Goal: Task Accomplishment & Management: Use online tool/utility

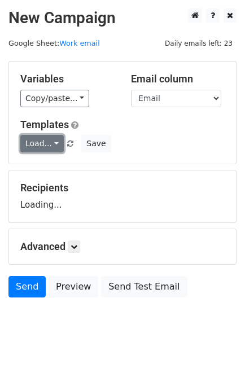
click at [40, 148] on link "Load..." at bounding box center [41, 143] width 43 height 17
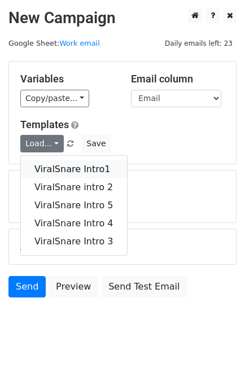
click at [49, 162] on link "ViralSnare Intro1" at bounding box center [74, 169] width 106 height 18
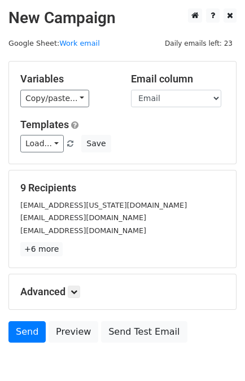
scroll to position [55, 0]
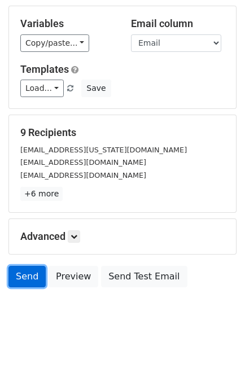
click at [17, 274] on link "Send" at bounding box center [26, 276] width 37 height 21
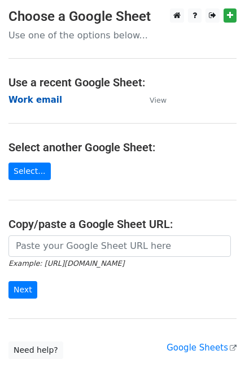
click at [43, 102] on strong "Work email" at bounding box center [35, 100] width 54 height 10
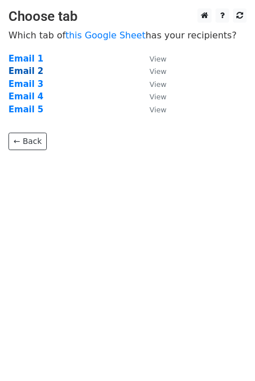
click at [21, 70] on strong "Email 2" at bounding box center [25, 71] width 35 height 10
click at [24, 74] on strong "Email 2" at bounding box center [25, 71] width 35 height 10
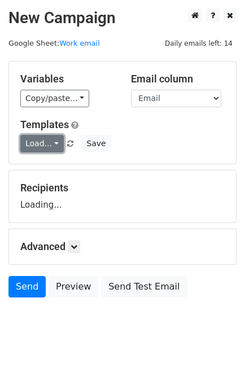
click at [41, 146] on link "Load..." at bounding box center [41, 143] width 43 height 17
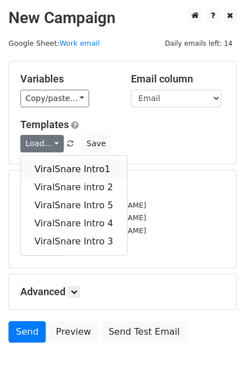
click at [59, 165] on link "ViralSnare Intro1" at bounding box center [74, 169] width 106 height 18
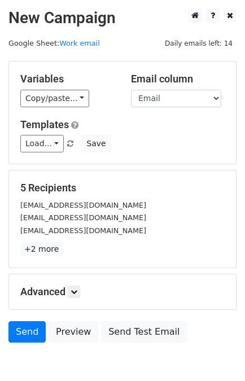
scroll to position [55, 0]
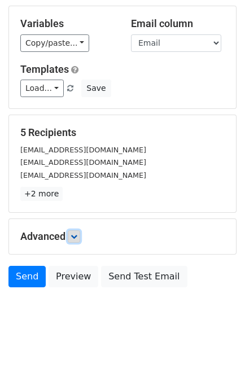
click at [79, 230] on link at bounding box center [74, 236] width 12 height 12
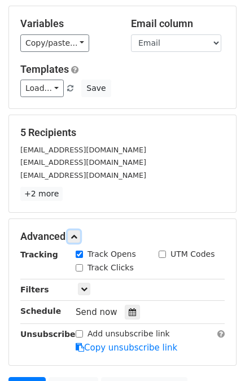
scroll to position [165, 0]
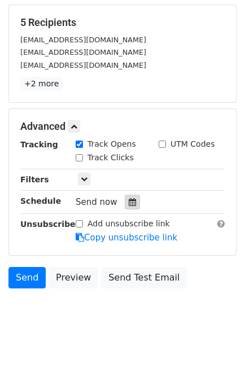
click at [129, 198] on icon at bounding box center [132, 202] width 7 height 8
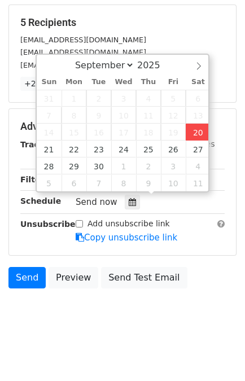
type input "[DATE] 14:45"
type input "02"
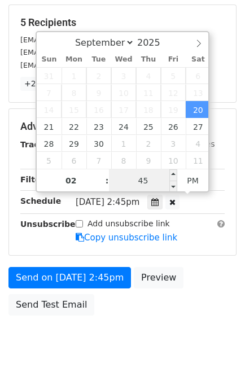
click at [143, 182] on input "45" at bounding box center [143, 180] width 69 height 23
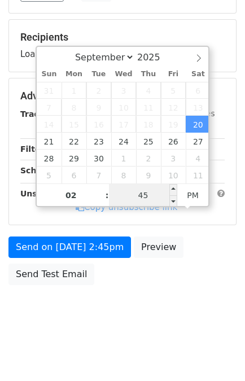
scroll to position [147, 0]
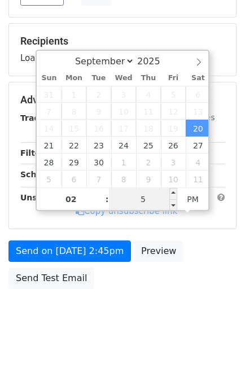
type input "59"
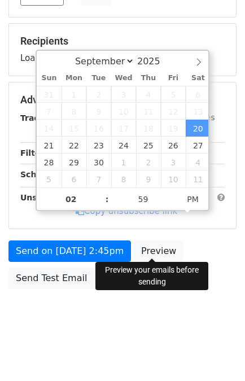
type input "[DATE] 14:59"
click at [170, 263] on div "Send on [DATE] 2:45pm Preview Send Test Email" at bounding box center [122, 267] width 245 height 54
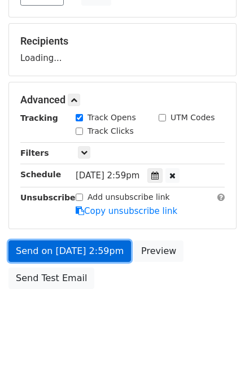
click at [71, 253] on link "Send on [DATE] 2:59pm" at bounding box center [69, 250] width 122 height 21
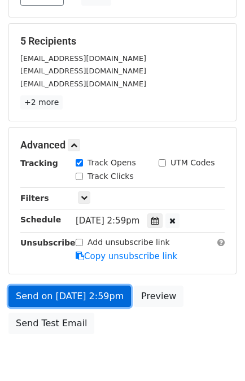
click at [69, 289] on link "Send on [DATE] 2:59pm" at bounding box center [69, 295] width 122 height 21
